Goal: Transaction & Acquisition: Purchase product/service

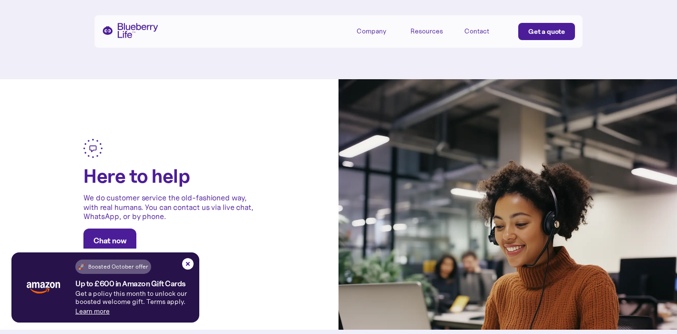
scroll to position [2400, 0]
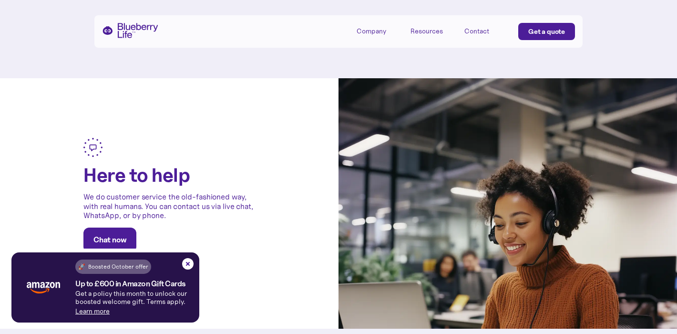
click at [528, 32] on link "Get a quote" at bounding box center [546, 31] width 57 height 17
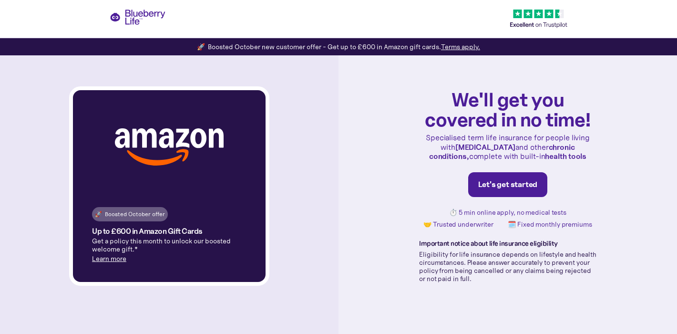
click at [519, 191] on link "Let's get started" at bounding box center [508, 184] width 80 height 25
click at [136, 18] on div "🚀 Boosted October offer Up to £600 in Amazon Gift Cards Get a policy this month…" at bounding box center [338, 167] width 677 height 334
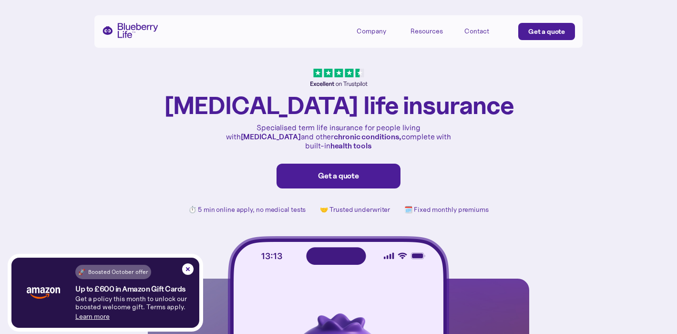
click at [569, 33] on link "Get a quote" at bounding box center [546, 31] width 57 height 17
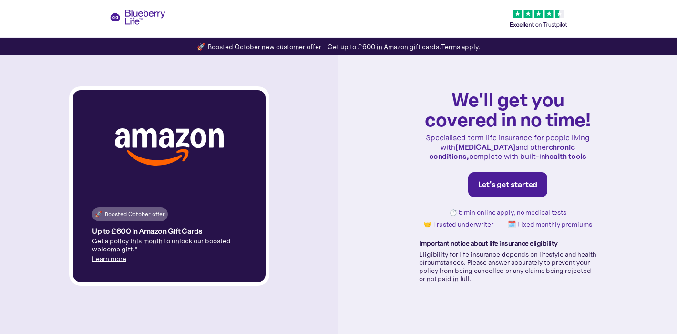
click at [508, 192] on link "Let's get started" at bounding box center [508, 184] width 80 height 25
